Goal: Navigation & Orientation: Find specific page/section

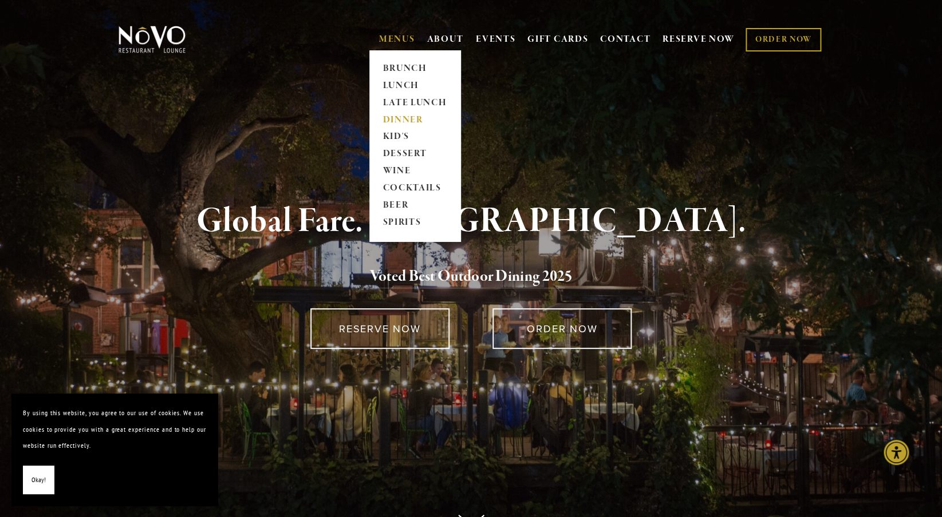
click at [394, 118] on link "DINNER" at bounding box center [415, 120] width 72 height 17
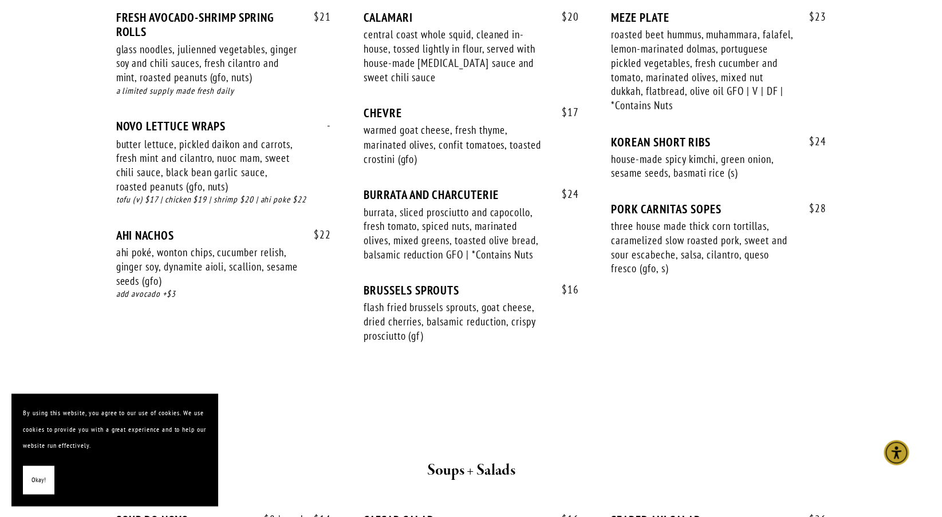
scroll to position [410, 0]
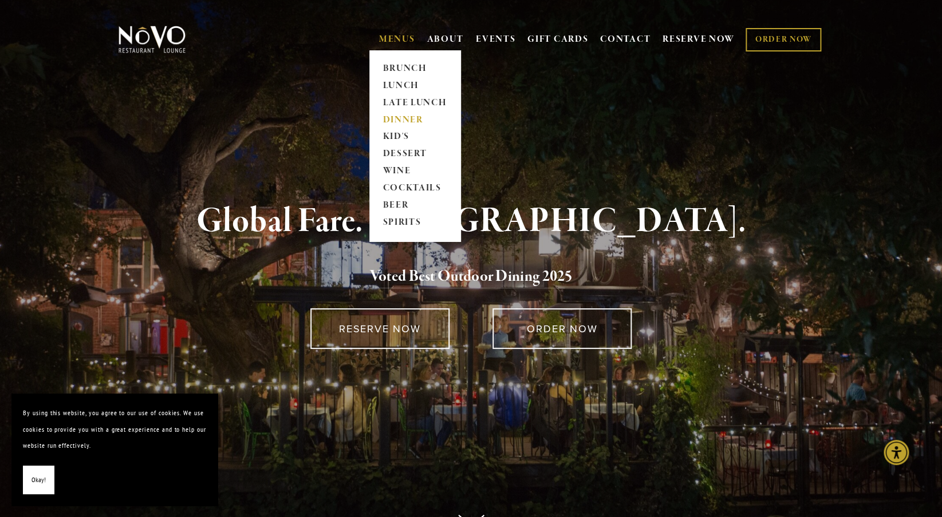
click at [396, 122] on link "DINNER" at bounding box center [415, 120] width 72 height 17
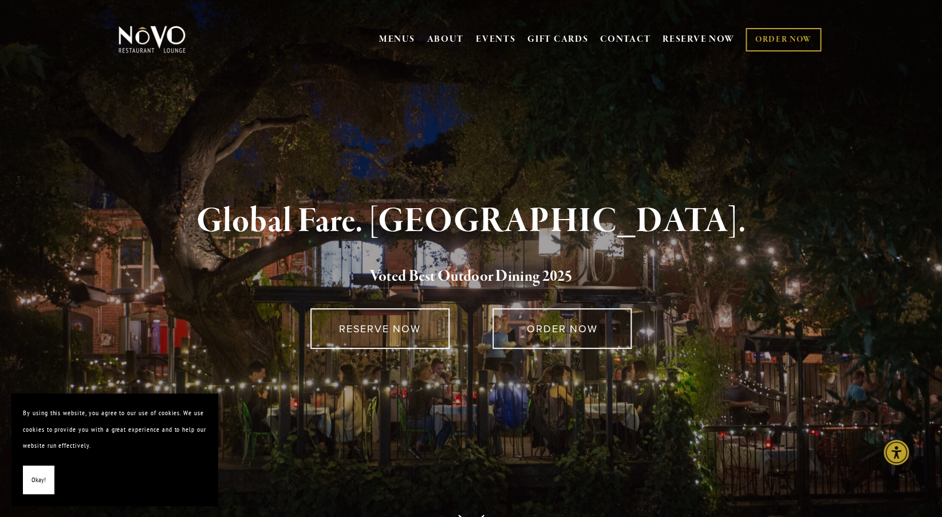
click at [598, 179] on div "Global Fare. [GEOGRAPHIC_DATA]. Voted Best Outdoor Dining 202 5 RESERVE NOW ORD…" at bounding box center [471, 319] width 824 height 438
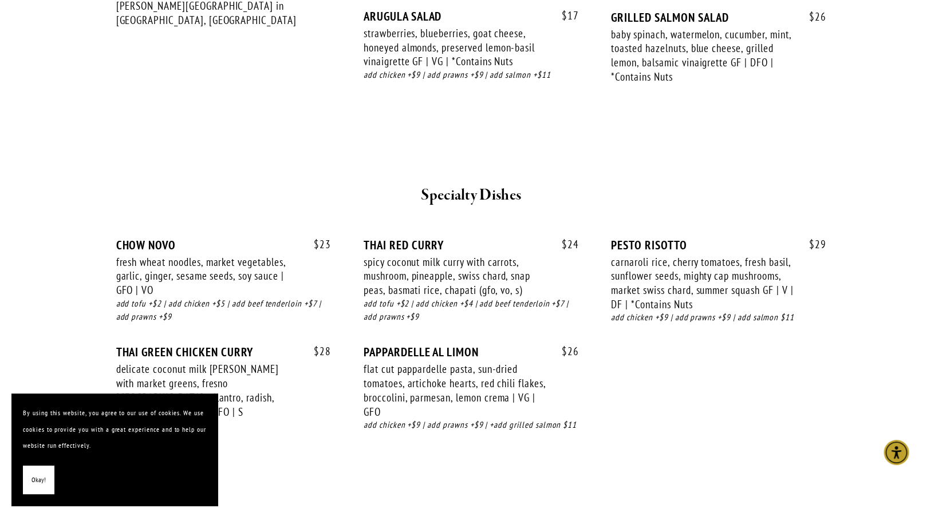
scroll to position [1387, 0]
